Goal: Task Accomplishment & Management: Use online tool/utility

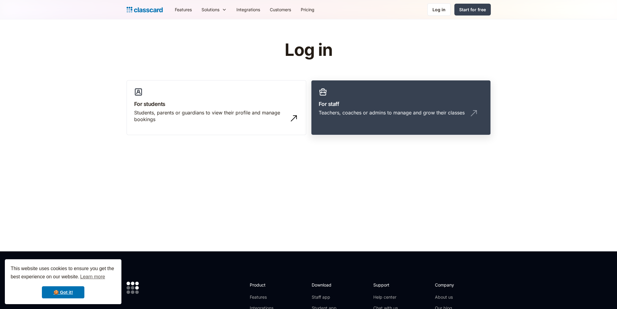
click at [374, 107] on h3 "For staff" at bounding box center [400, 104] width 164 height 8
click at [358, 104] on h3 "For staff" at bounding box center [400, 104] width 164 height 8
